Goal: Find specific fact: Find specific fact

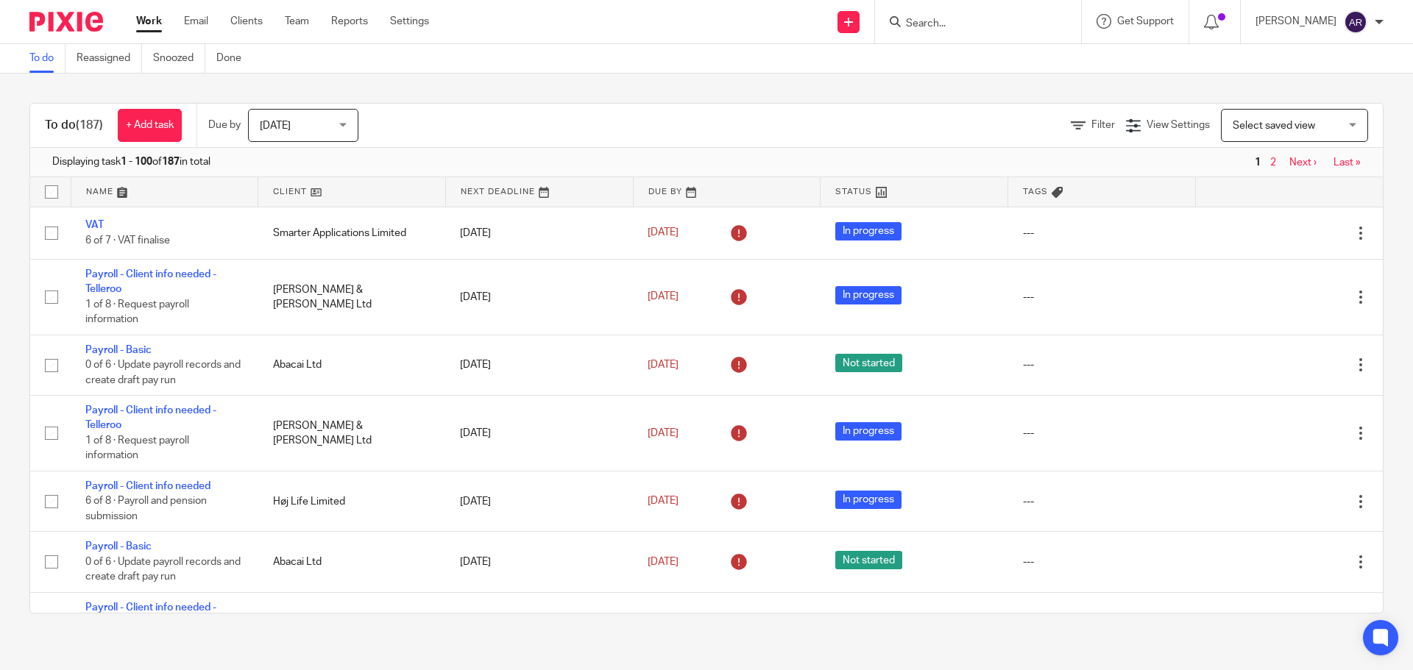
click at [965, 28] on input "Search" at bounding box center [970, 24] width 132 height 13
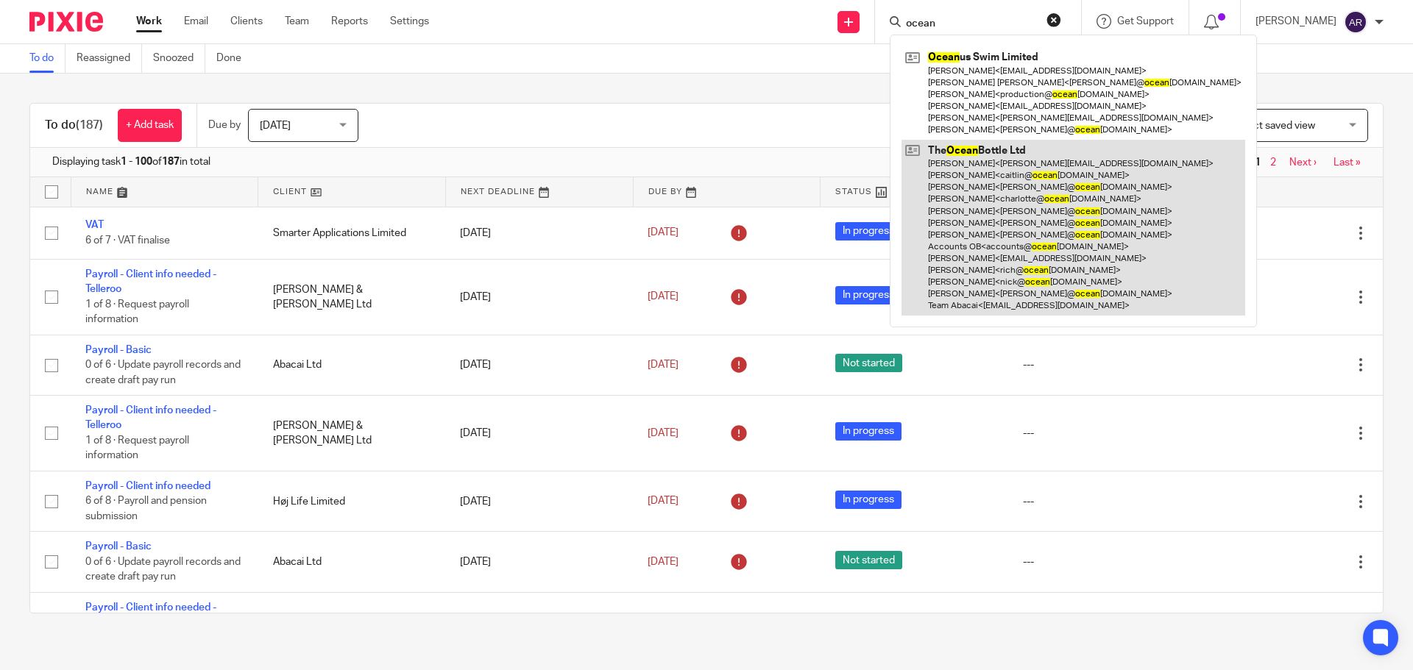
type input "ocean"
click at [981, 184] on link at bounding box center [1073, 228] width 344 height 176
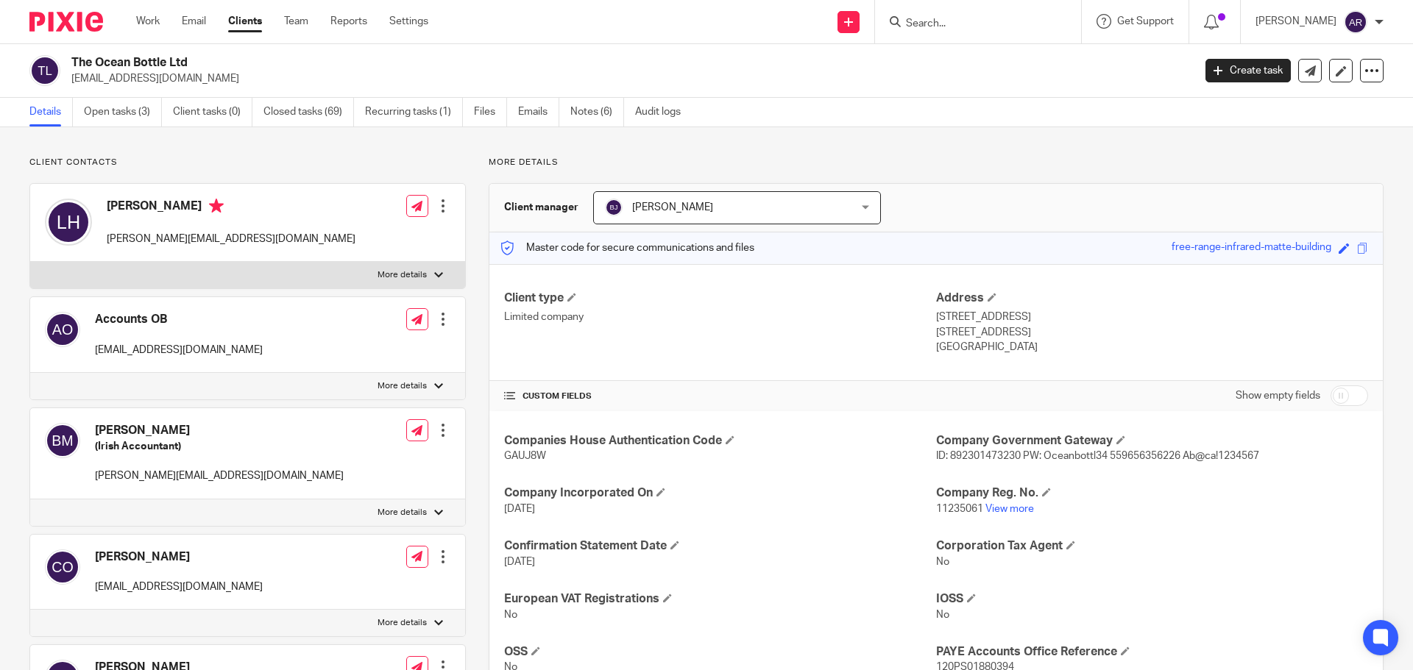
click at [985, 454] on span "ID: 892301473230 PW: Oceanbottl34 559656356226 Ab@ca!1234567" at bounding box center [1097, 456] width 323 height 10
click at [1142, 456] on span "ID: 892301473230 PW: Oceanbottl34 559656356226 Ab@ca!1234567" at bounding box center [1097, 456] width 323 height 10
copy span "559656356226"
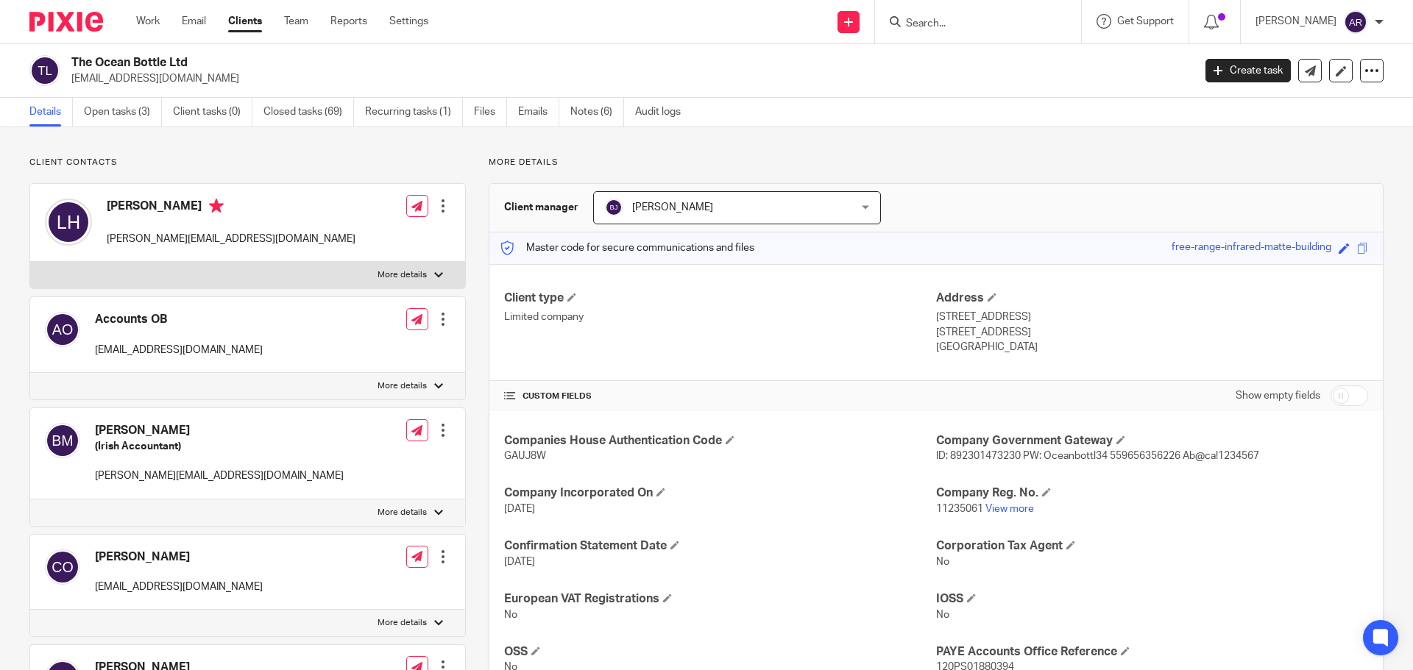
click at [1204, 456] on span "ID: 892301473230 PW: Oceanbottl34 559656356226 Ab@ca!1234567" at bounding box center [1097, 456] width 323 height 10
click at [1183, 452] on span "ID: 892301473230 PW: Oceanbottl34 559656356226 Ab@ca!1234567" at bounding box center [1097, 456] width 323 height 10
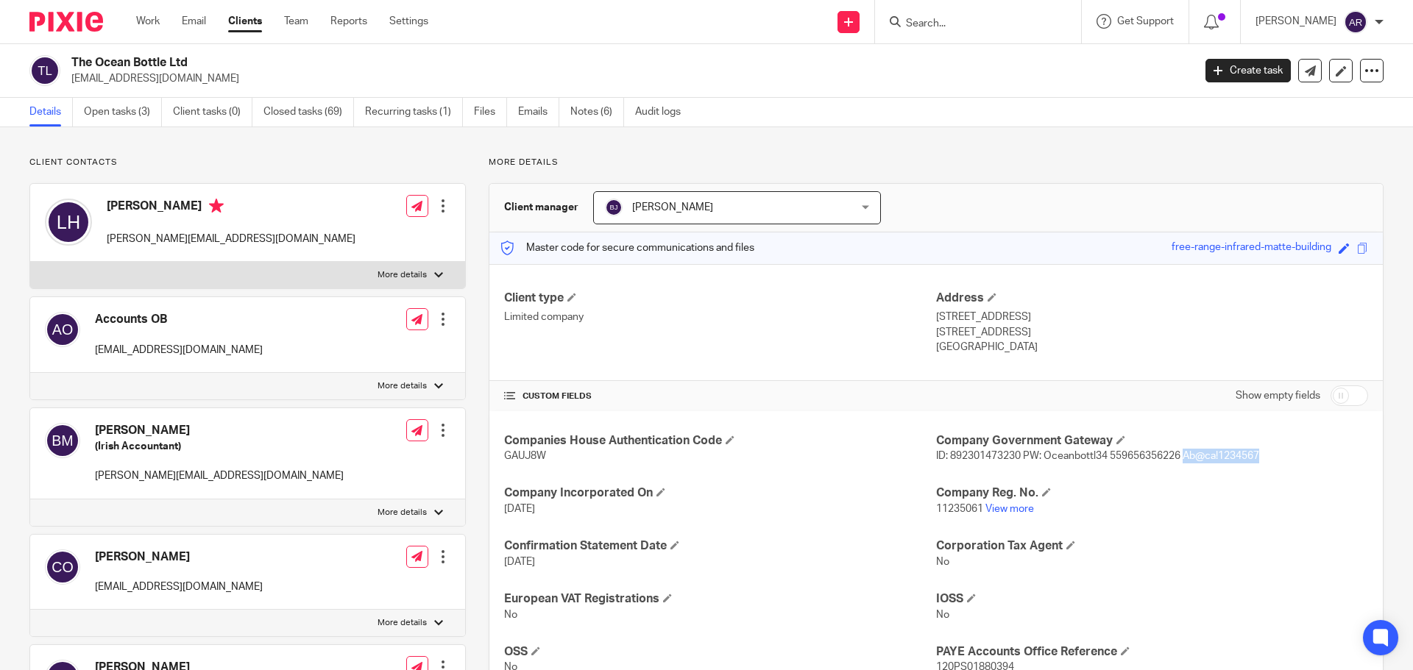
drag, startPoint x: 1181, startPoint y: 455, endPoint x: 1255, endPoint y: 458, distance: 74.4
click at [1255, 458] on span "ID: 892301473230 PW: Oceanbottl34 559656356226 Ab@ca!1234567" at bounding box center [1097, 456] width 323 height 10
copy span "Ab@ca!1234567"
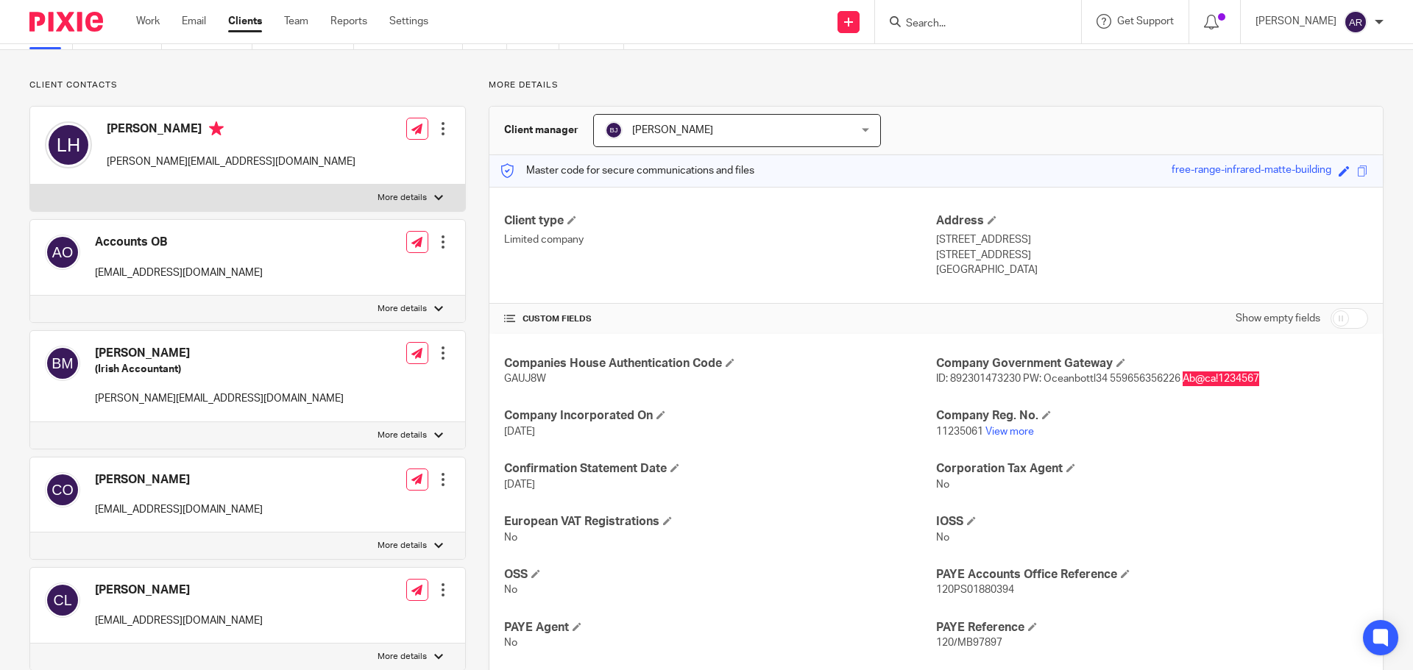
scroll to position [147, 0]
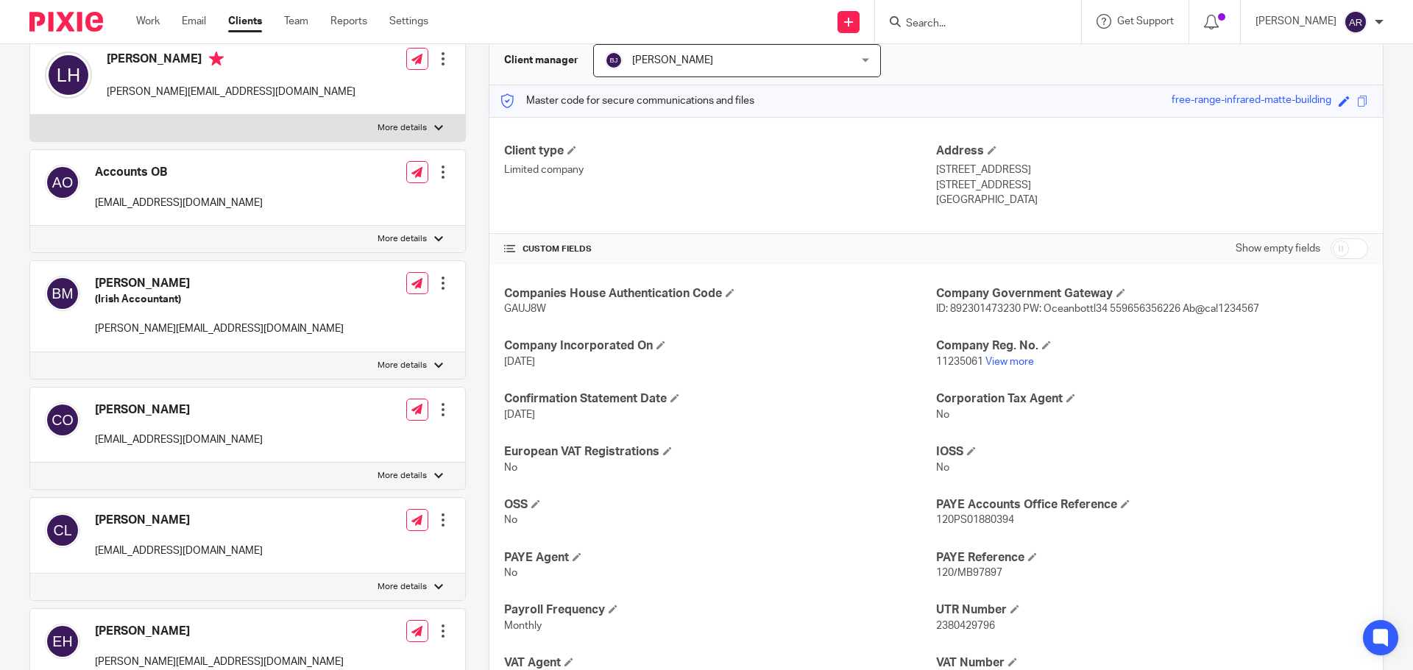
click at [1124, 327] on div "Companies House Authentication Code GAUJ8W Company Government Gateway ID: 89230…" at bounding box center [935, 512] width 893 height 497
drag, startPoint x: 1105, startPoint y: 313, endPoint x: 1177, endPoint y: 315, distance: 72.2
click at [1177, 315] on p "ID: 892301473230 PW: Oceanbottl34 559656356226 Ab@ca!1234567" at bounding box center [1152, 309] width 432 height 15
copy span "559656356226"
drag, startPoint x: 1182, startPoint y: 310, endPoint x: 1265, endPoint y: 311, distance: 83.2
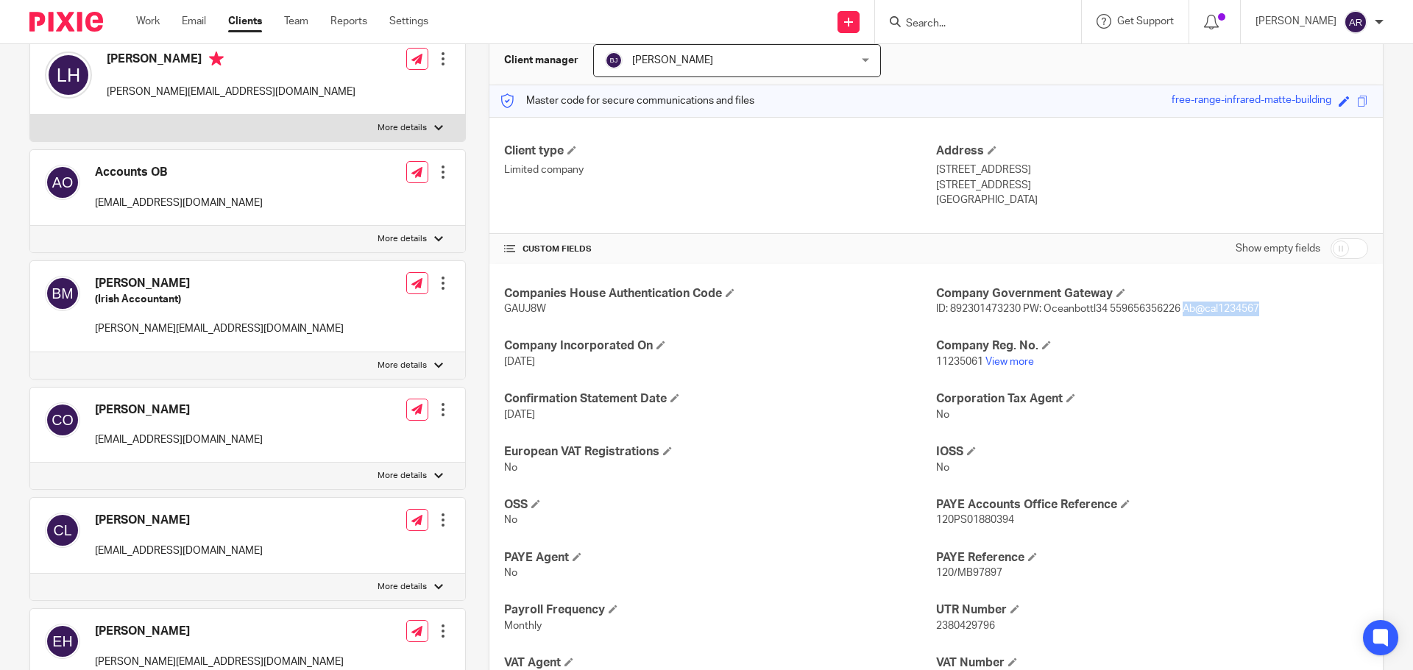
click at [1265, 311] on p "ID: 892301473230 PW: Oceanbottl34 559656356226 Ab@ca!1234567" at bounding box center [1152, 309] width 432 height 15
copy span "Ab@ca!1234567"
